Goal: Transaction & Acquisition: Book appointment/travel/reservation

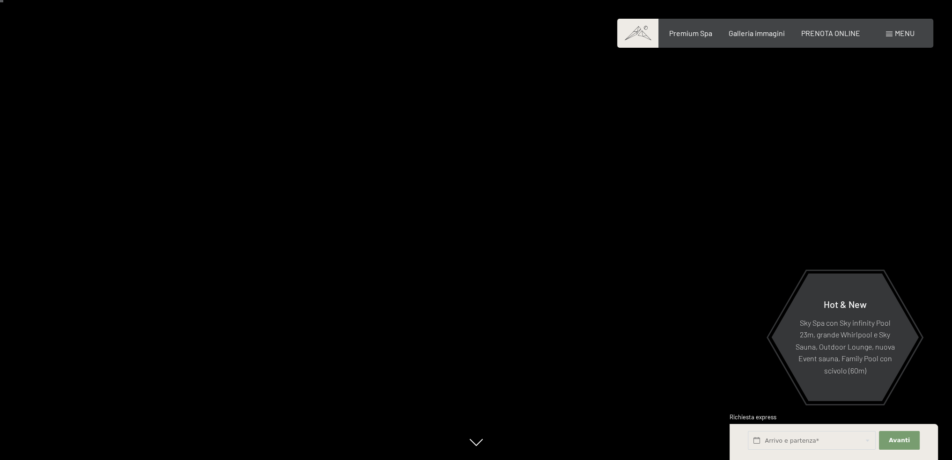
scroll to position [187, 0]
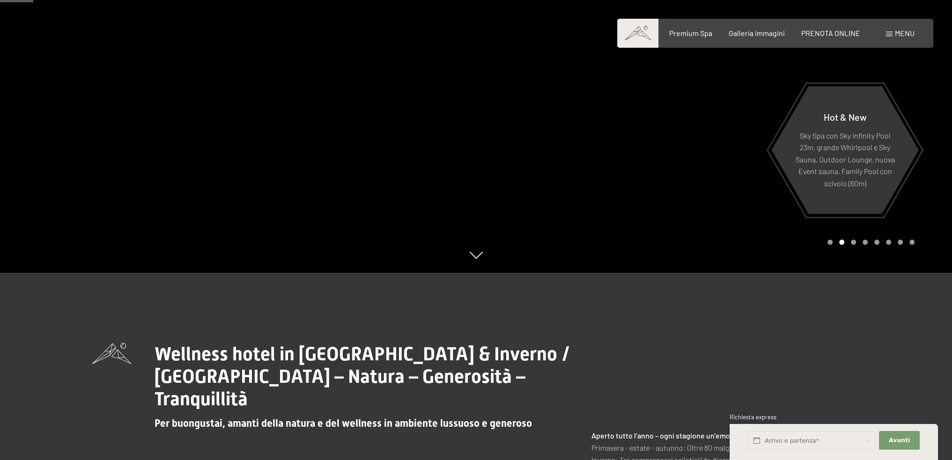
click at [854, 242] on div "Carousel Page 3" at bounding box center [853, 242] width 5 height 5
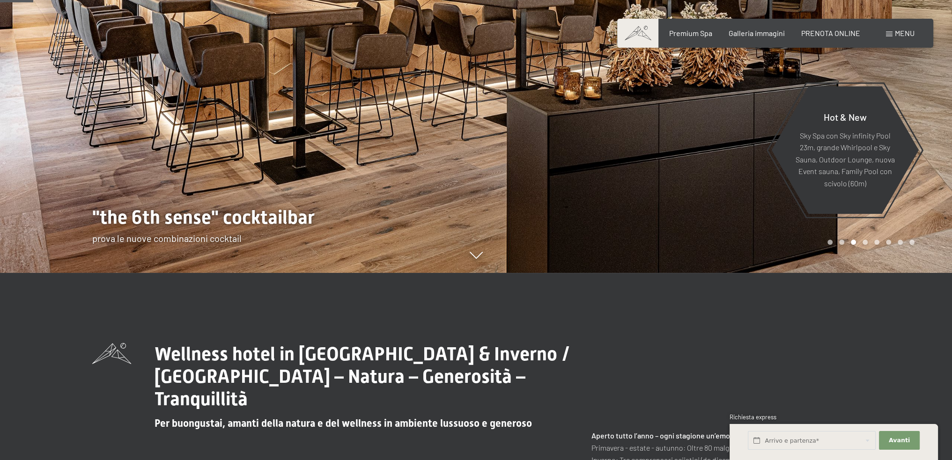
click at [814, 38] on div "Prenotazione Richiesta Premium Spa Galleria immagini PRENOTA ONLINE Menu DE IT …" at bounding box center [775, 33] width 279 height 10
click at [814, 31] on span "PRENOTA ONLINE" at bounding box center [830, 31] width 59 height 9
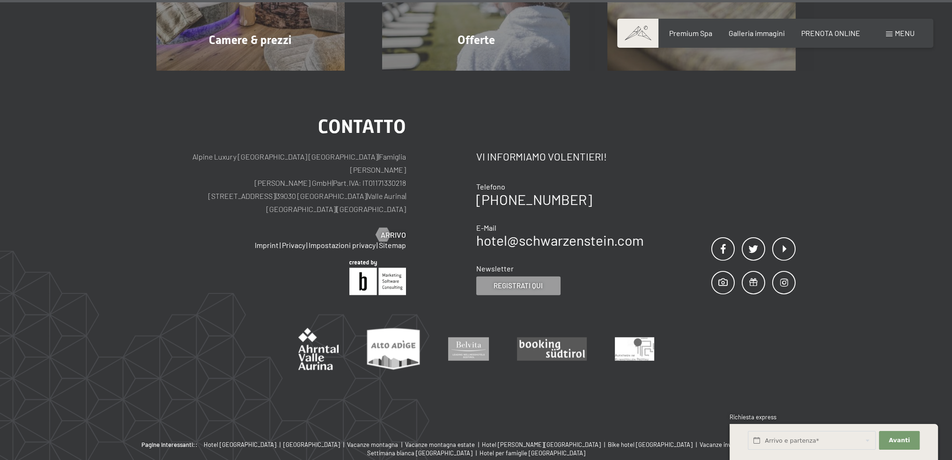
scroll to position [2928, 0]
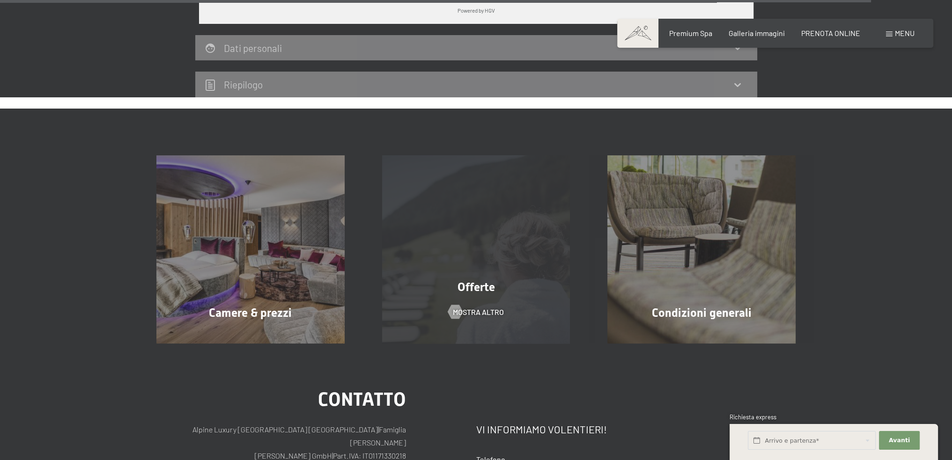
click at [478, 273] on div "Offerte mostra altro" at bounding box center [476, 249] width 226 height 188
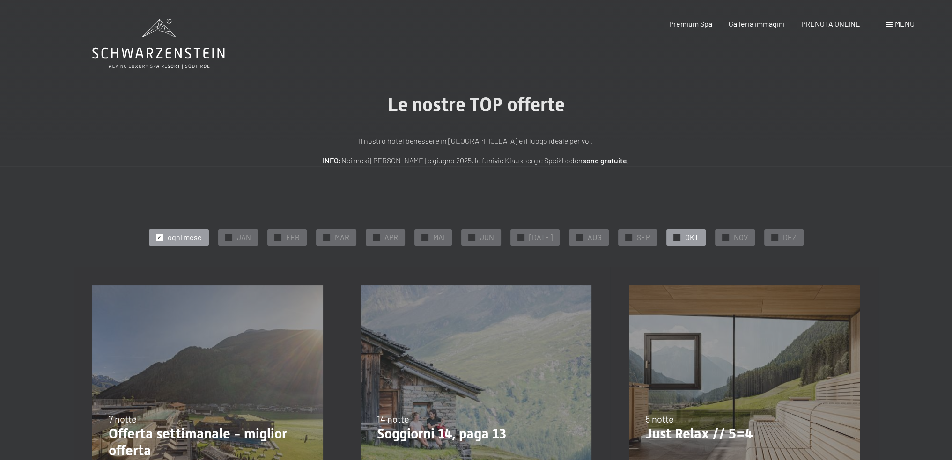
click at [687, 237] on span "OKT" at bounding box center [692, 237] width 14 height 10
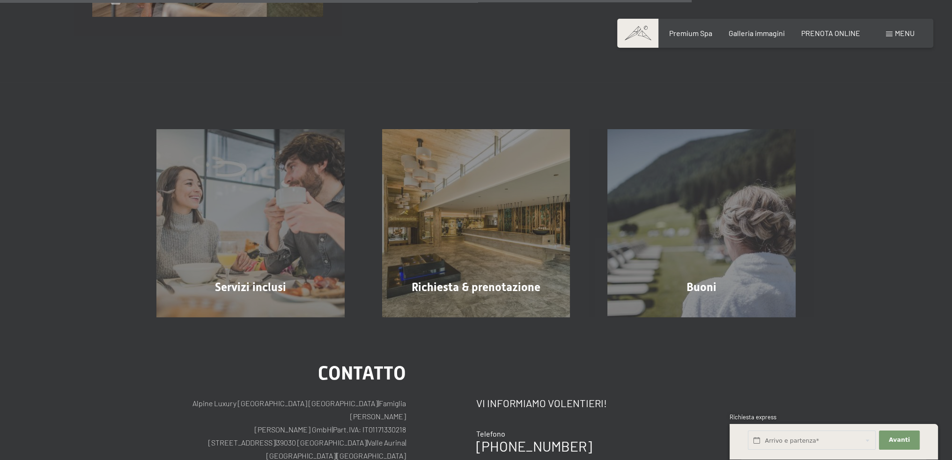
scroll to position [769, 0]
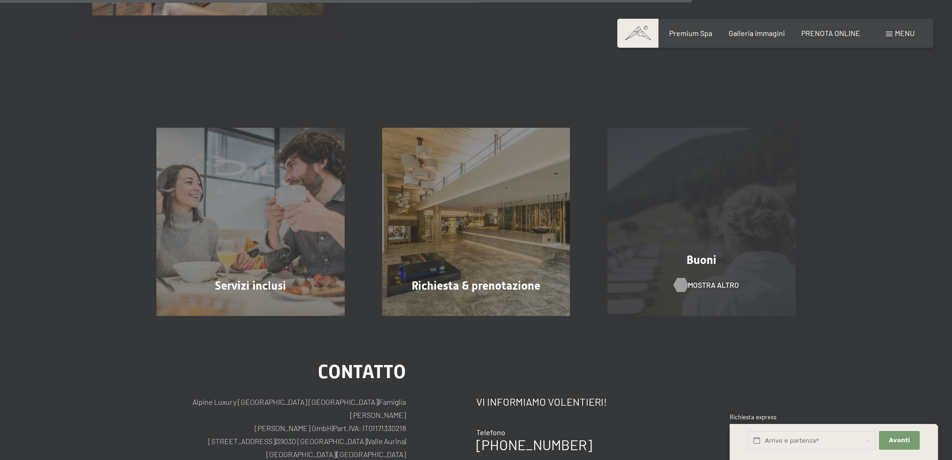
click at [677, 286] on div at bounding box center [681, 285] width 8 height 14
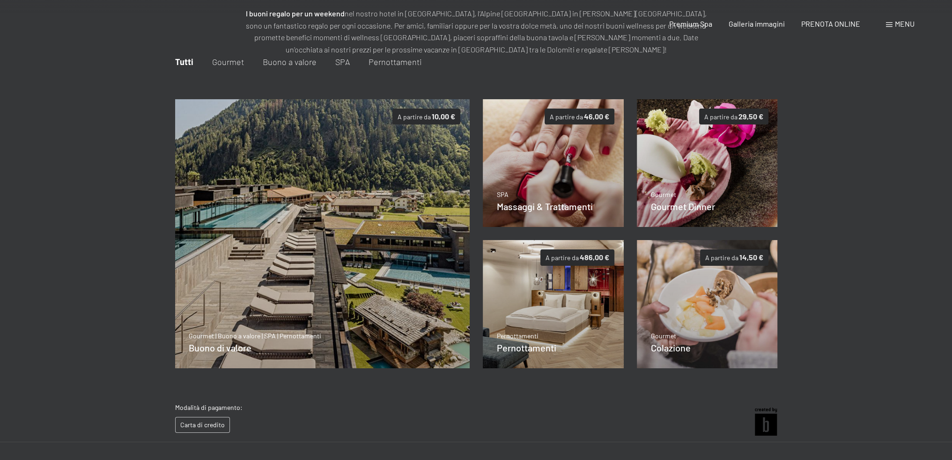
scroll to position [136, 0]
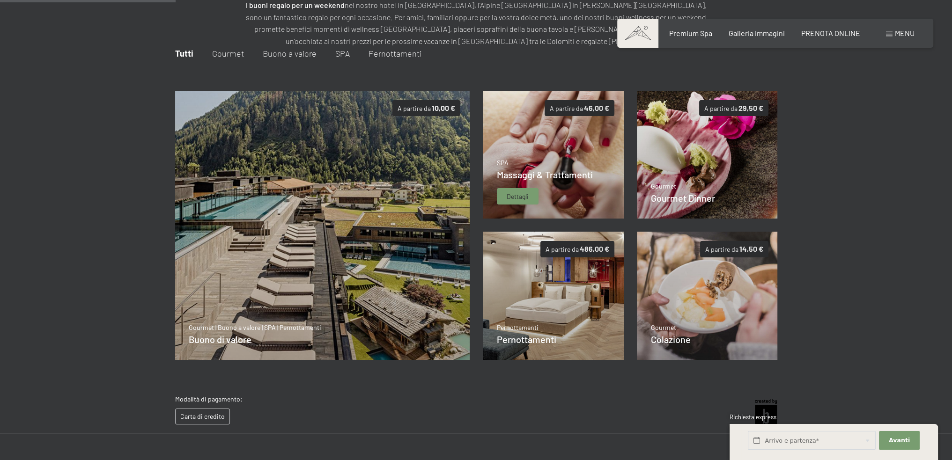
click at [511, 176] on span "Massaggi & Trattamenti" at bounding box center [545, 174] width 96 height 11
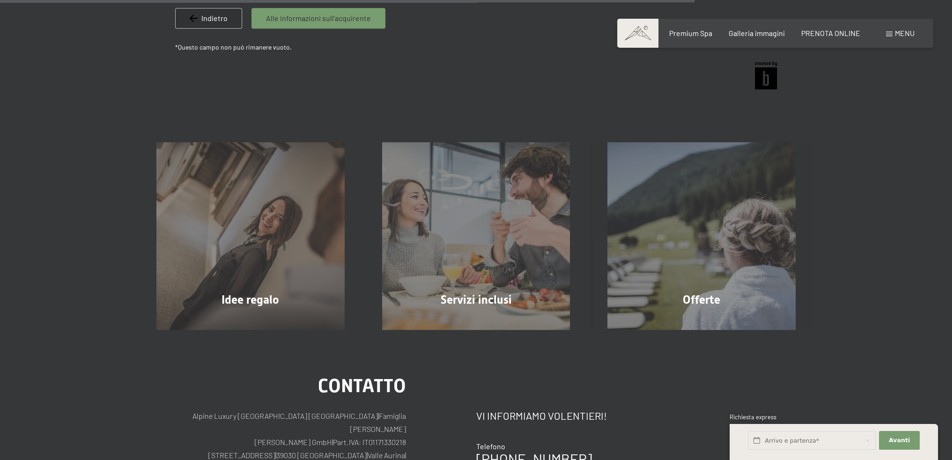
scroll to position [826, 0]
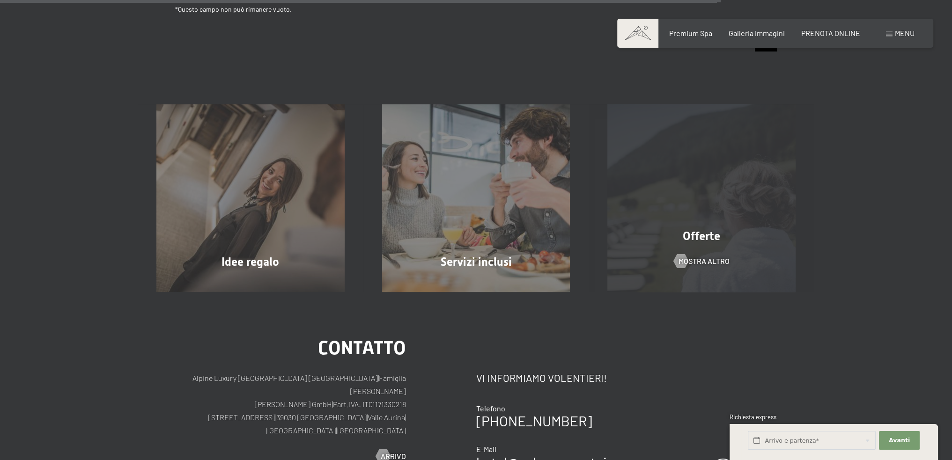
click at [701, 234] on span "Offerte" at bounding box center [701, 236] width 37 height 14
